Goal: Transaction & Acquisition: Purchase product/service

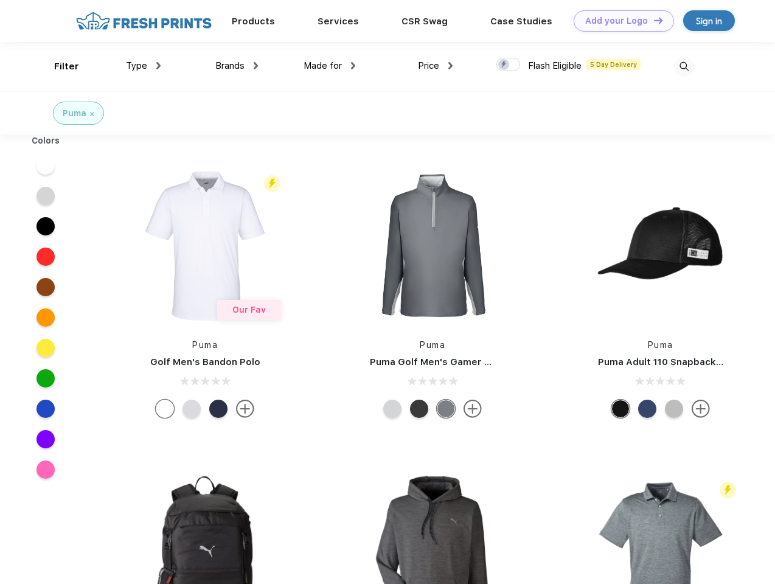
click at [619, 21] on link "Add your Logo Design Tool" at bounding box center [624, 20] width 100 height 21
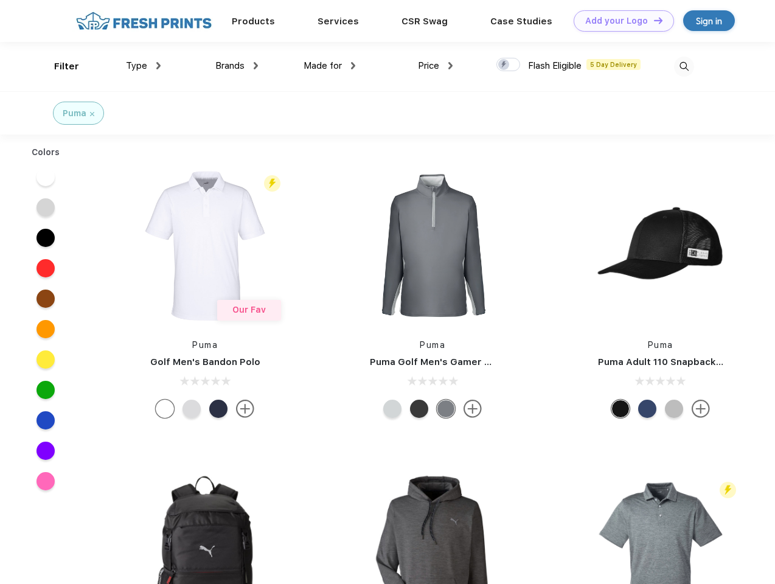
click at [0, 0] on div "Design Tool" at bounding box center [0, 0] width 0 height 0
click at [653, 20] on link "Add your Logo Design Tool" at bounding box center [624, 20] width 100 height 21
click at [58, 66] on div "Filter" at bounding box center [66, 67] width 25 height 14
click at [144, 66] on span "Type" at bounding box center [136, 65] width 21 height 11
click at [237, 66] on span "Brands" at bounding box center [229, 65] width 29 height 11
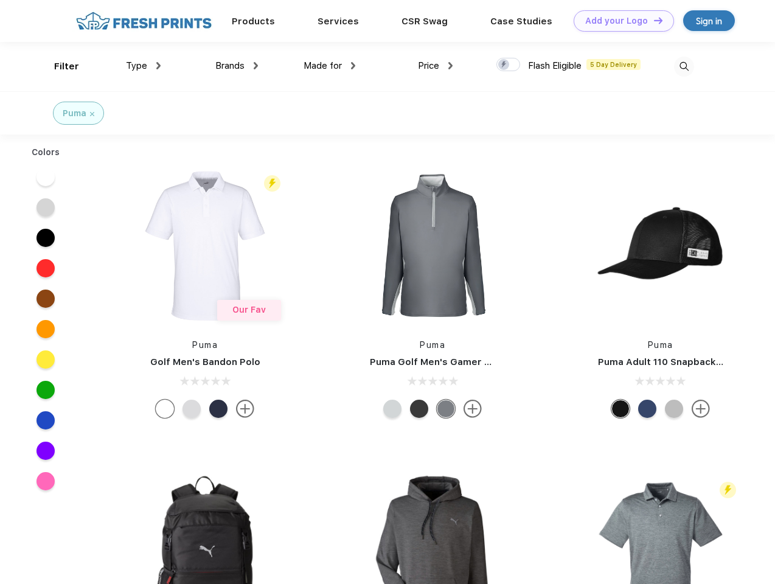
click at [330, 66] on span "Made for" at bounding box center [323, 65] width 38 height 11
click at [436, 66] on span "Price" at bounding box center [428, 65] width 21 height 11
click at [509, 65] on div at bounding box center [508, 64] width 24 height 13
click at [504, 65] on input "checkbox" at bounding box center [500, 61] width 8 height 8
click at [684, 66] on img at bounding box center [684, 67] width 20 height 20
